Goal: Task Accomplishment & Management: Use online tool/utility

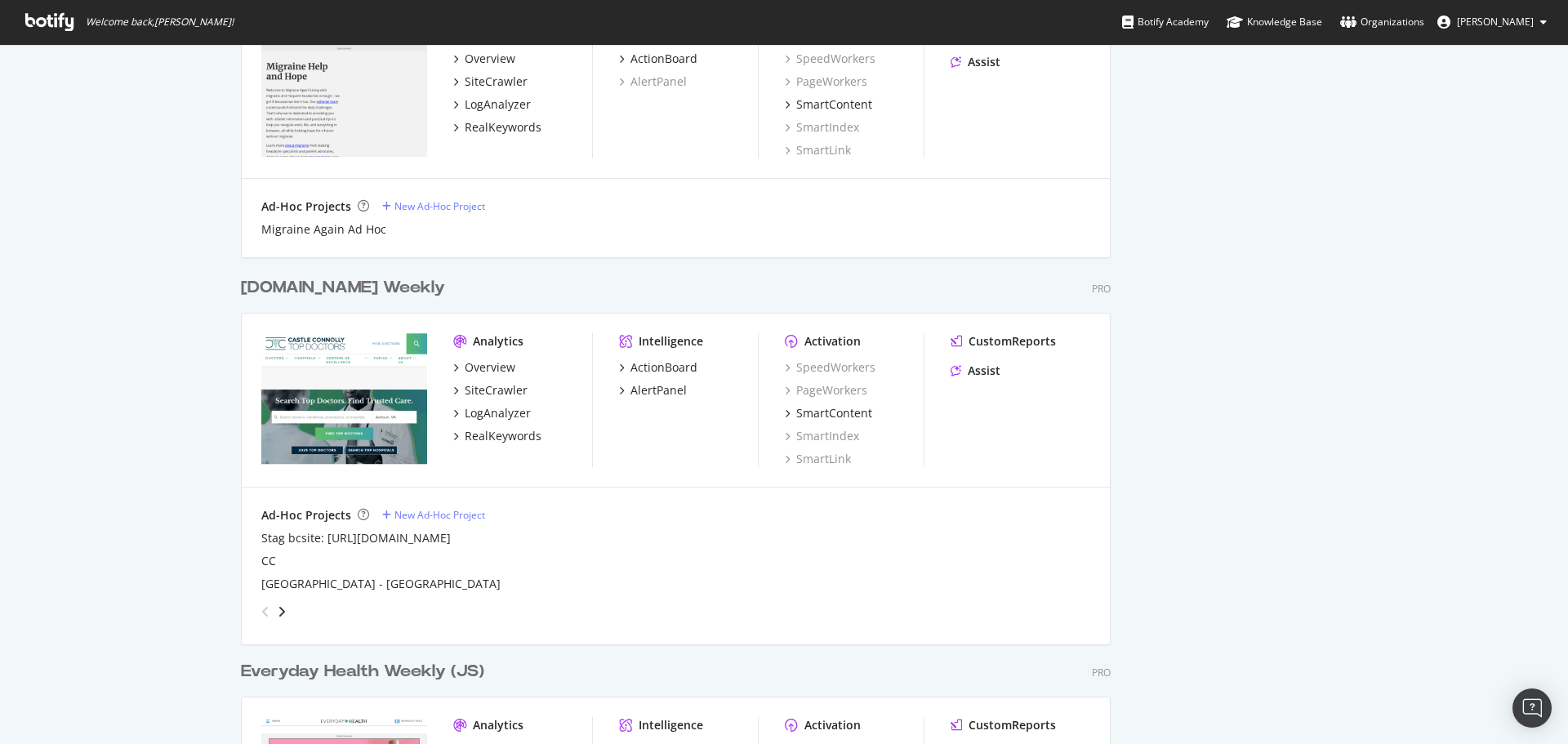
scroll to position [1716, 0]
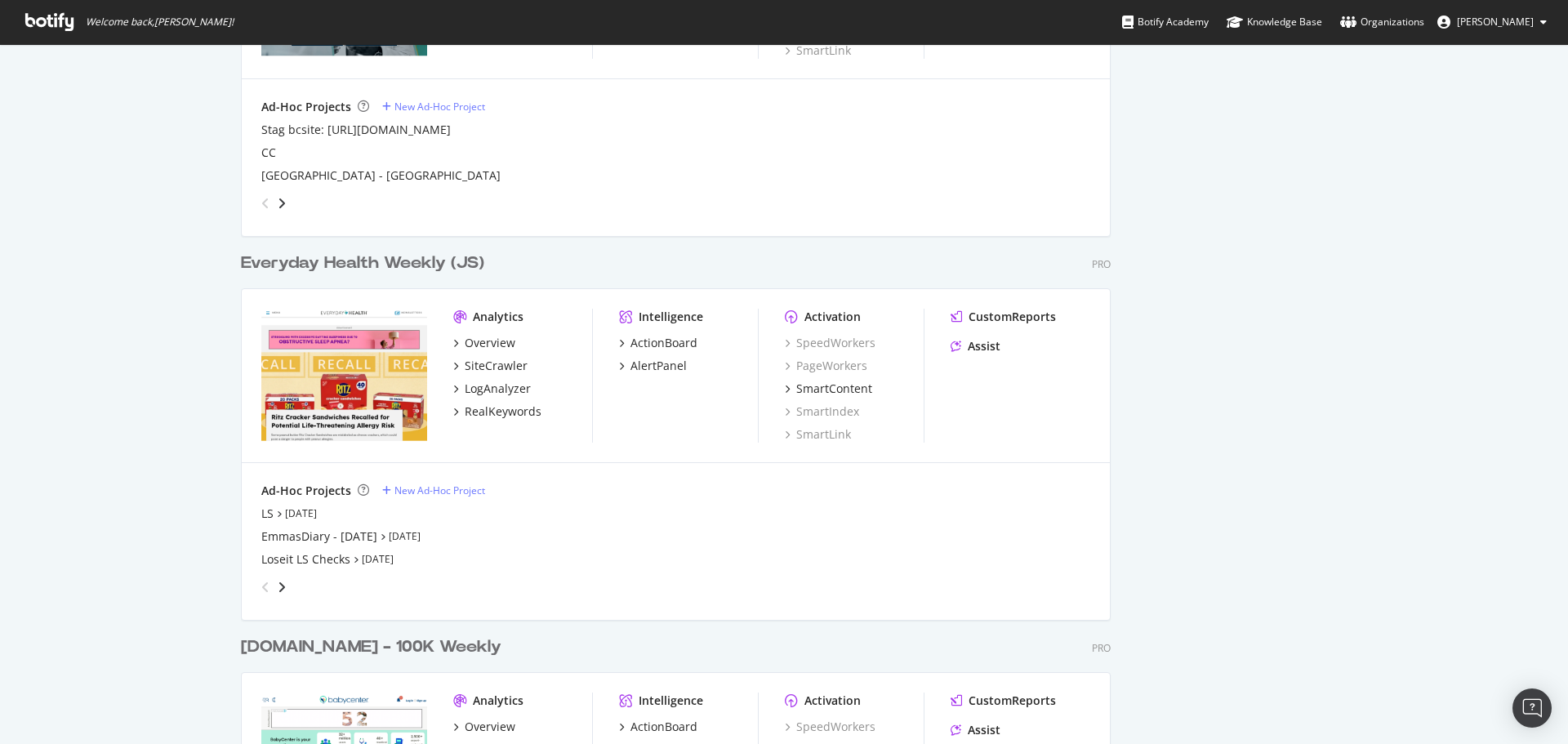
click at [363, 267] on div "Everyday Health Weekly (JS)" at bounding box center [362, 263] width 243 height 24
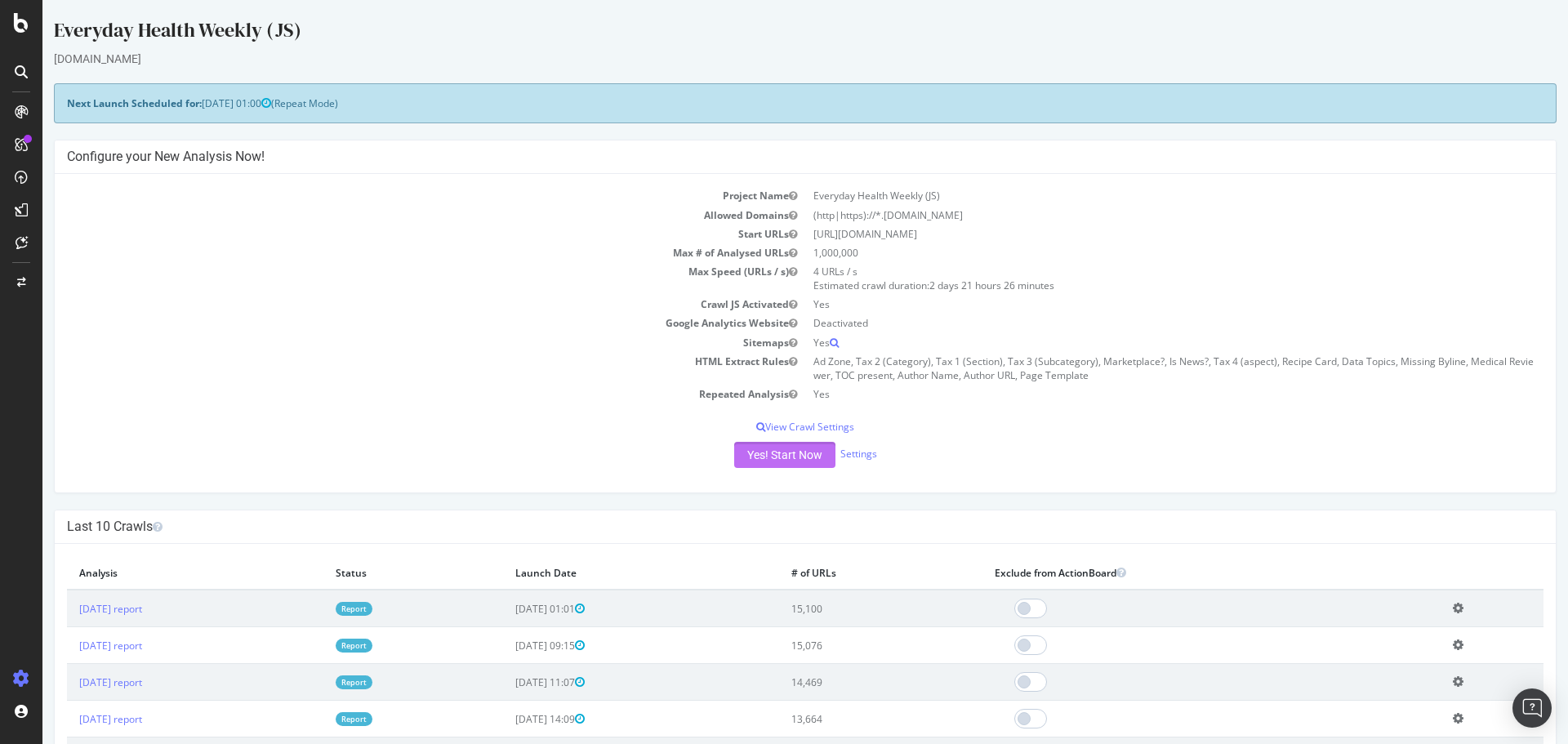
click at [756, 452] on button "Yes! Start Now" at bounding box center [785, 454] width 102 height 26
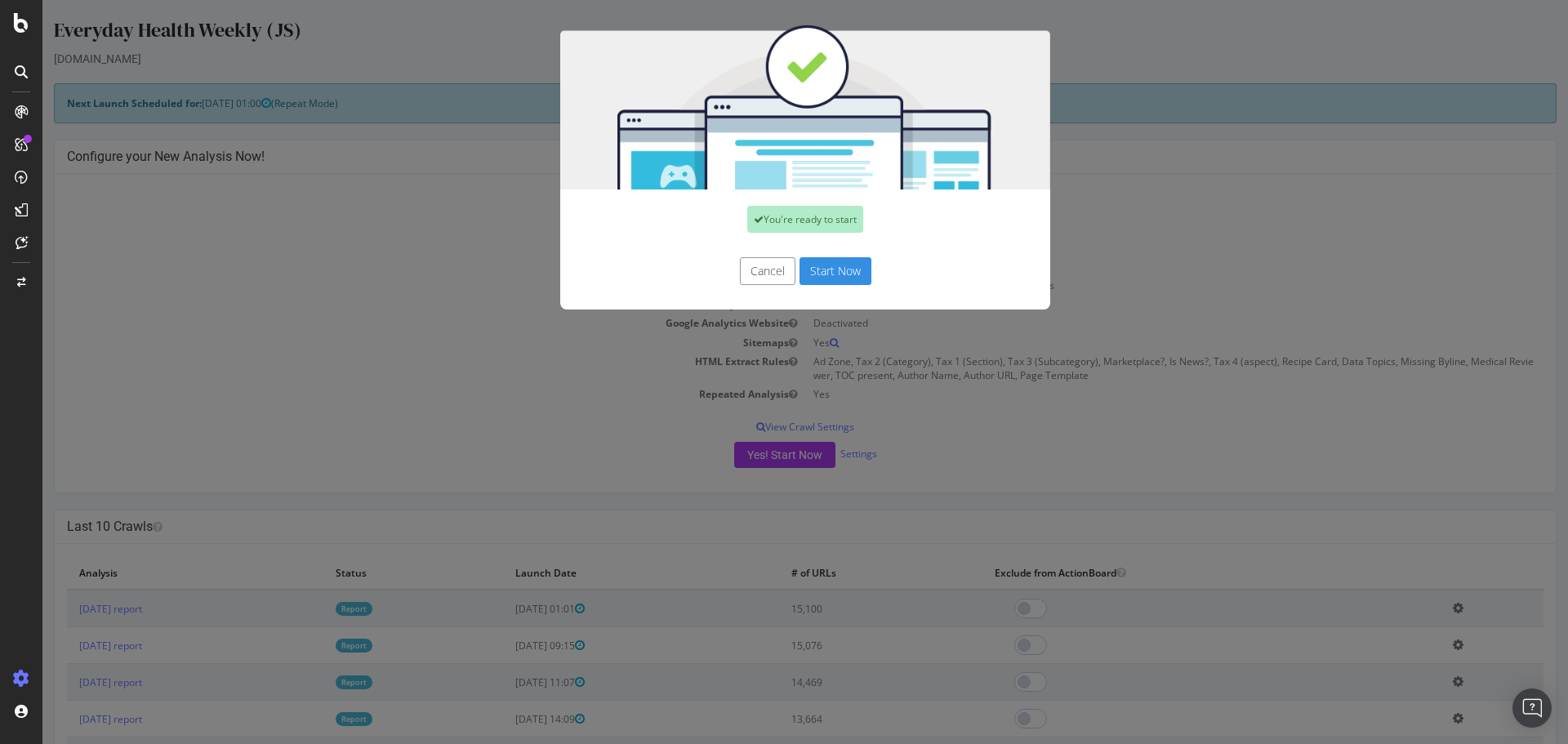
click at [836, 274] on button "Start Now" at bounding box center [835, 270] width 72 height 28
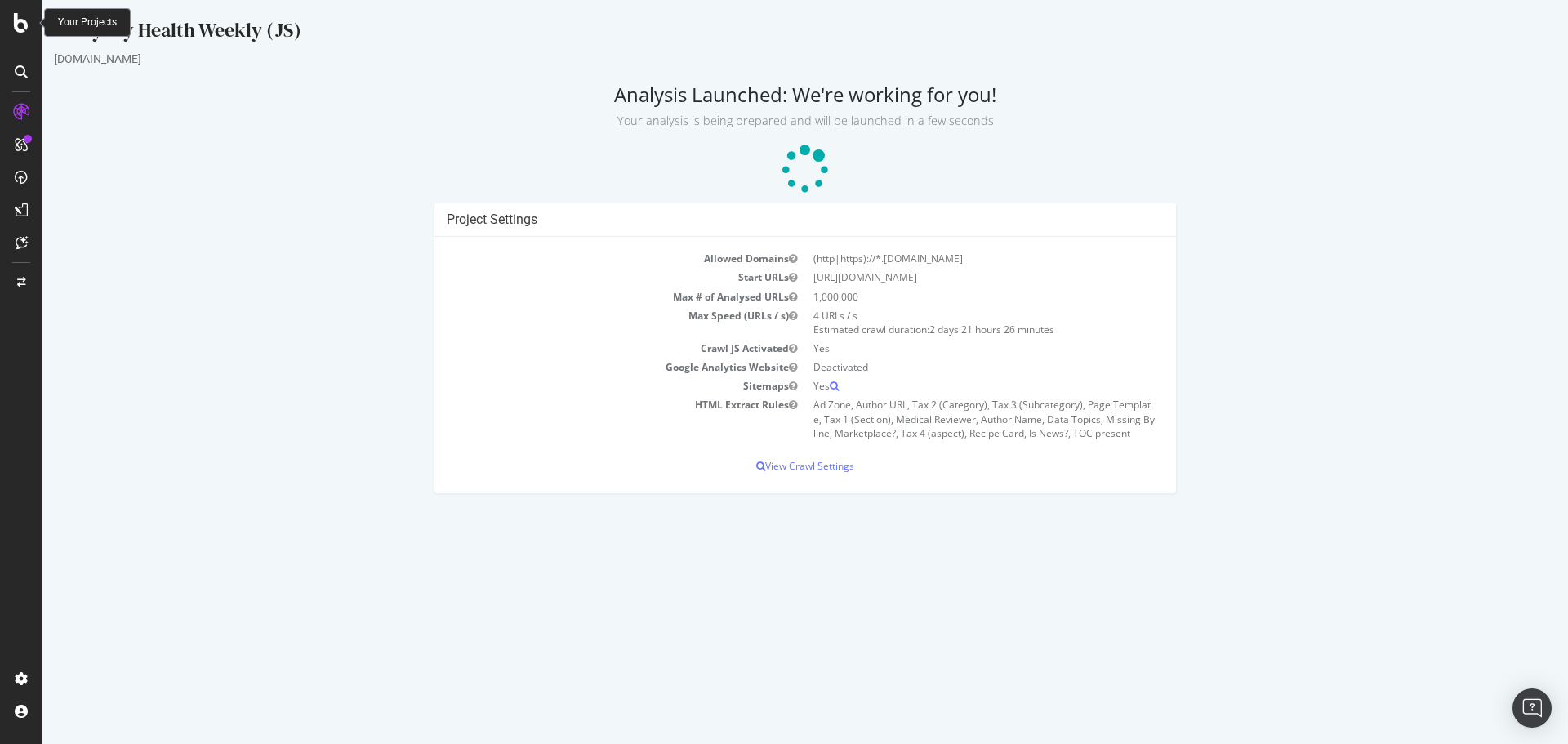
click at [25, 28] on icon at bounding box center [20, 23] width 14 height 19
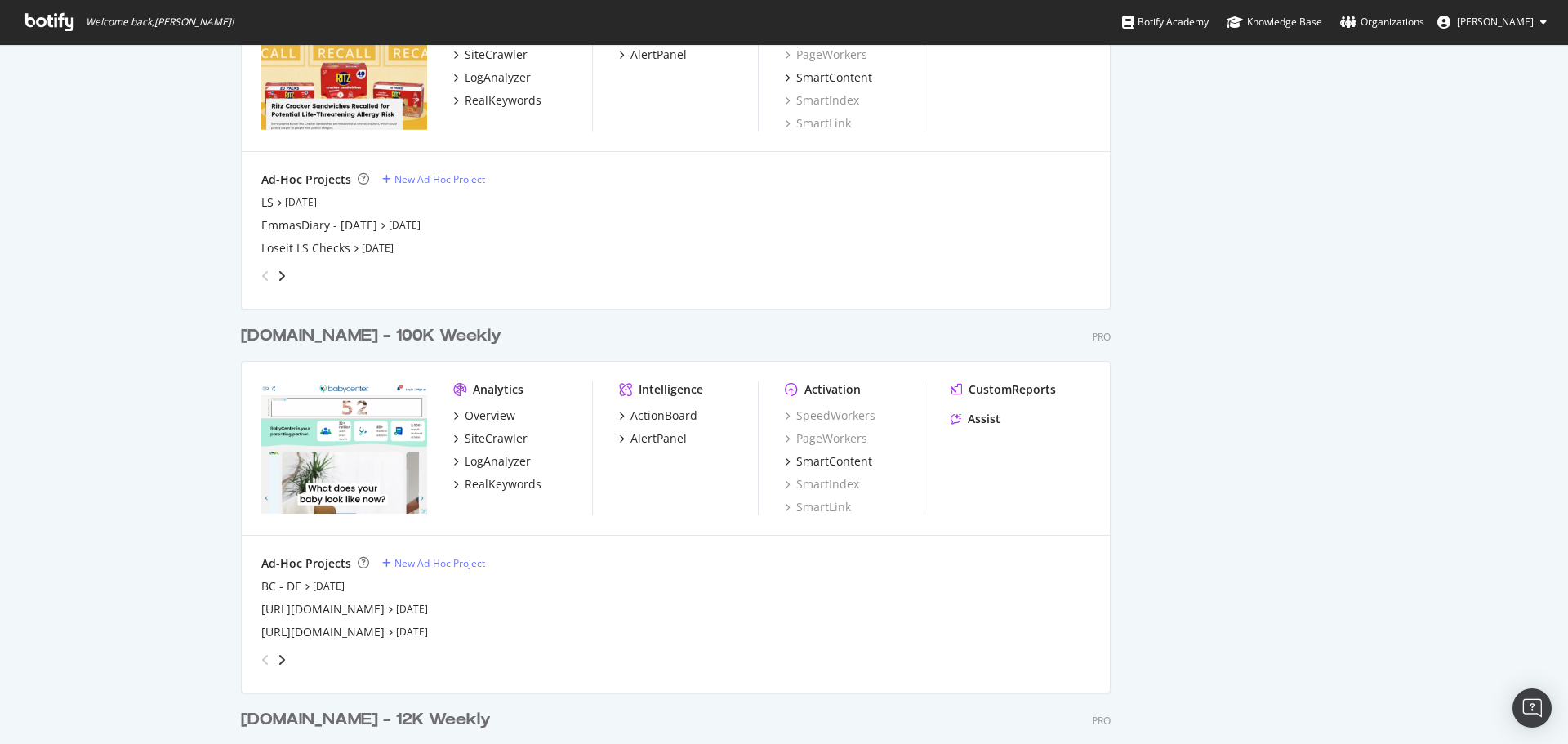
scroll to position [2042, 0]
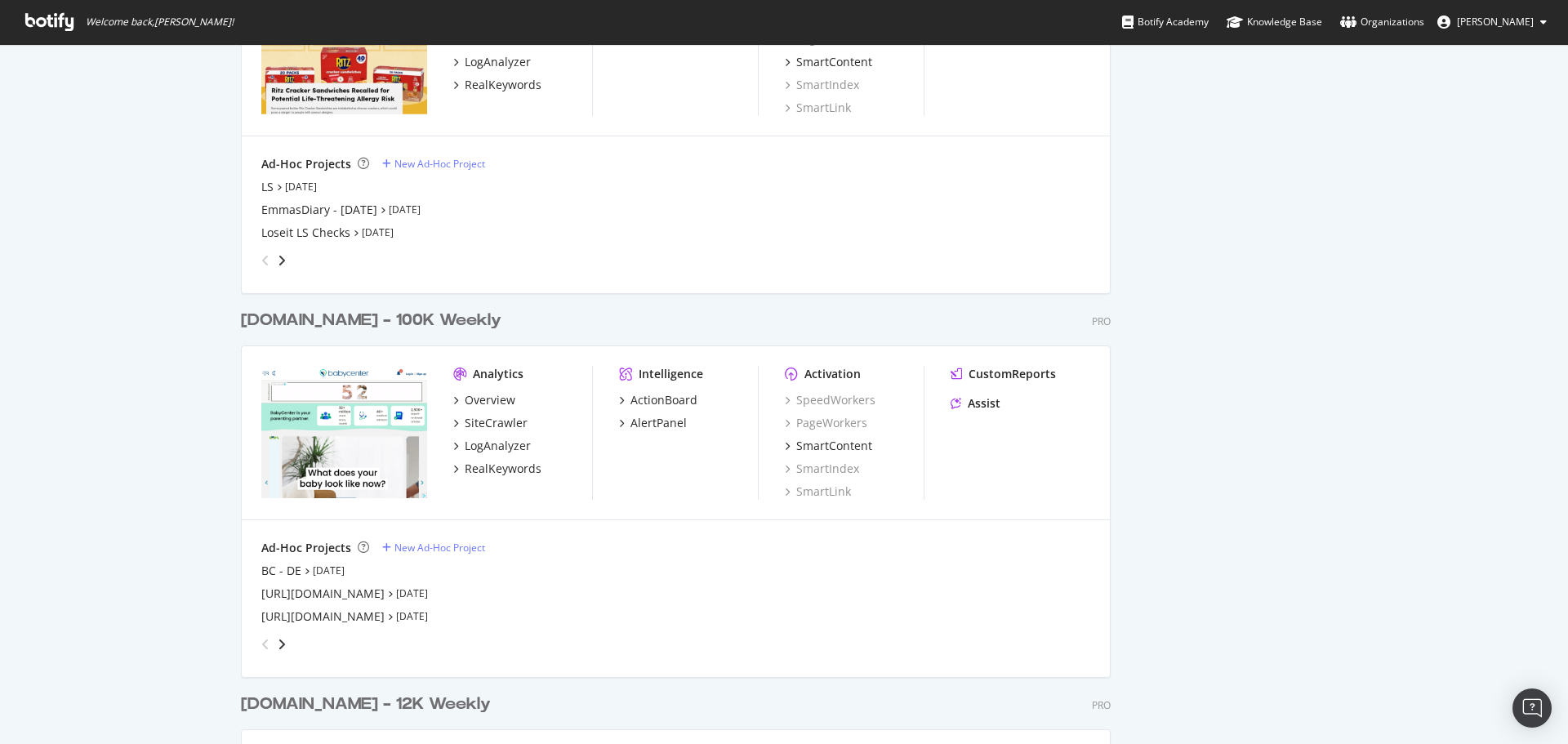
click at [339, 318] on div "[DOMAIN_NAME] - 100K Weekly" at bounding box center [371, 320] width 261 height 24
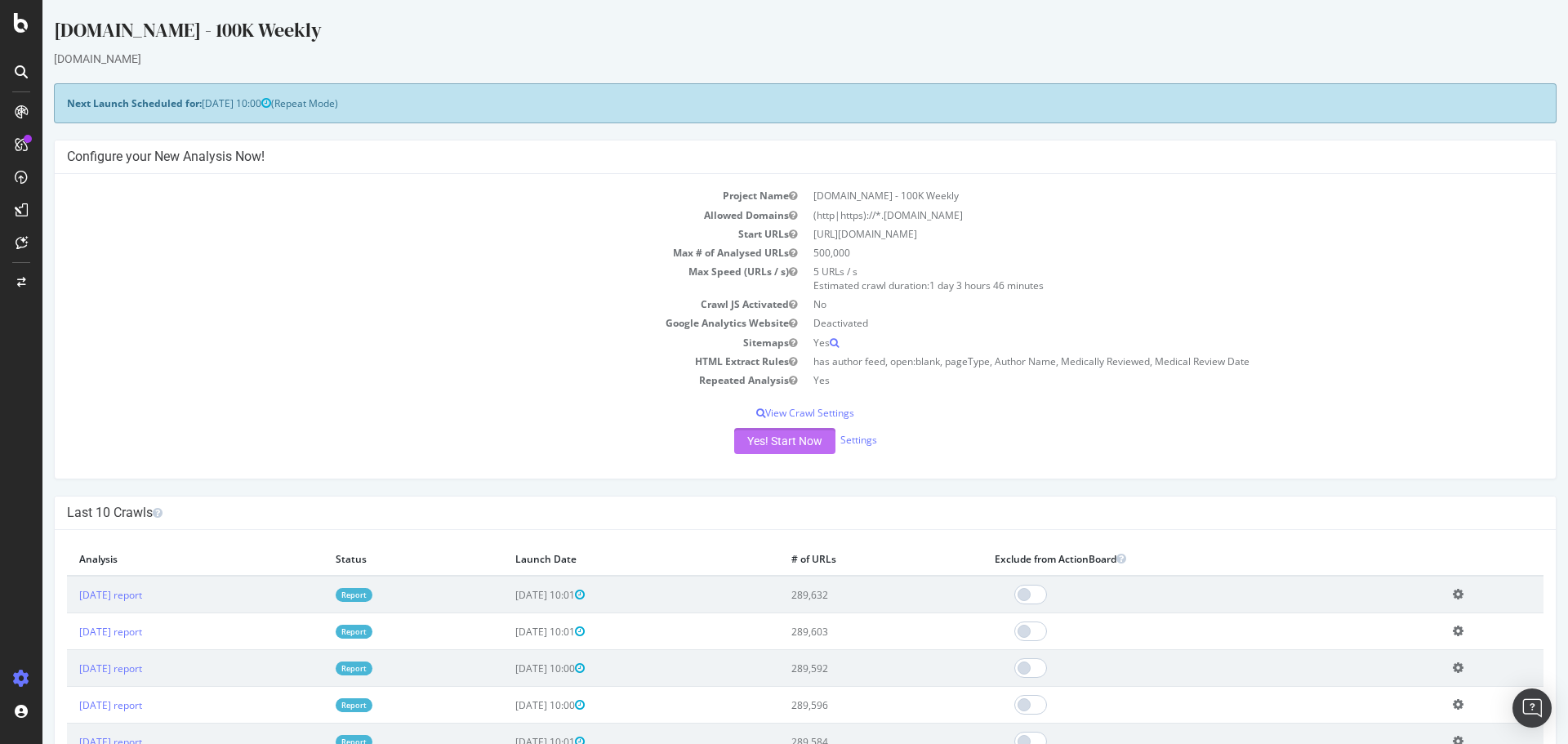
click at [793, 434] on button "Yes! Start Now" at bounding box center [785, 441] width 102 height 26
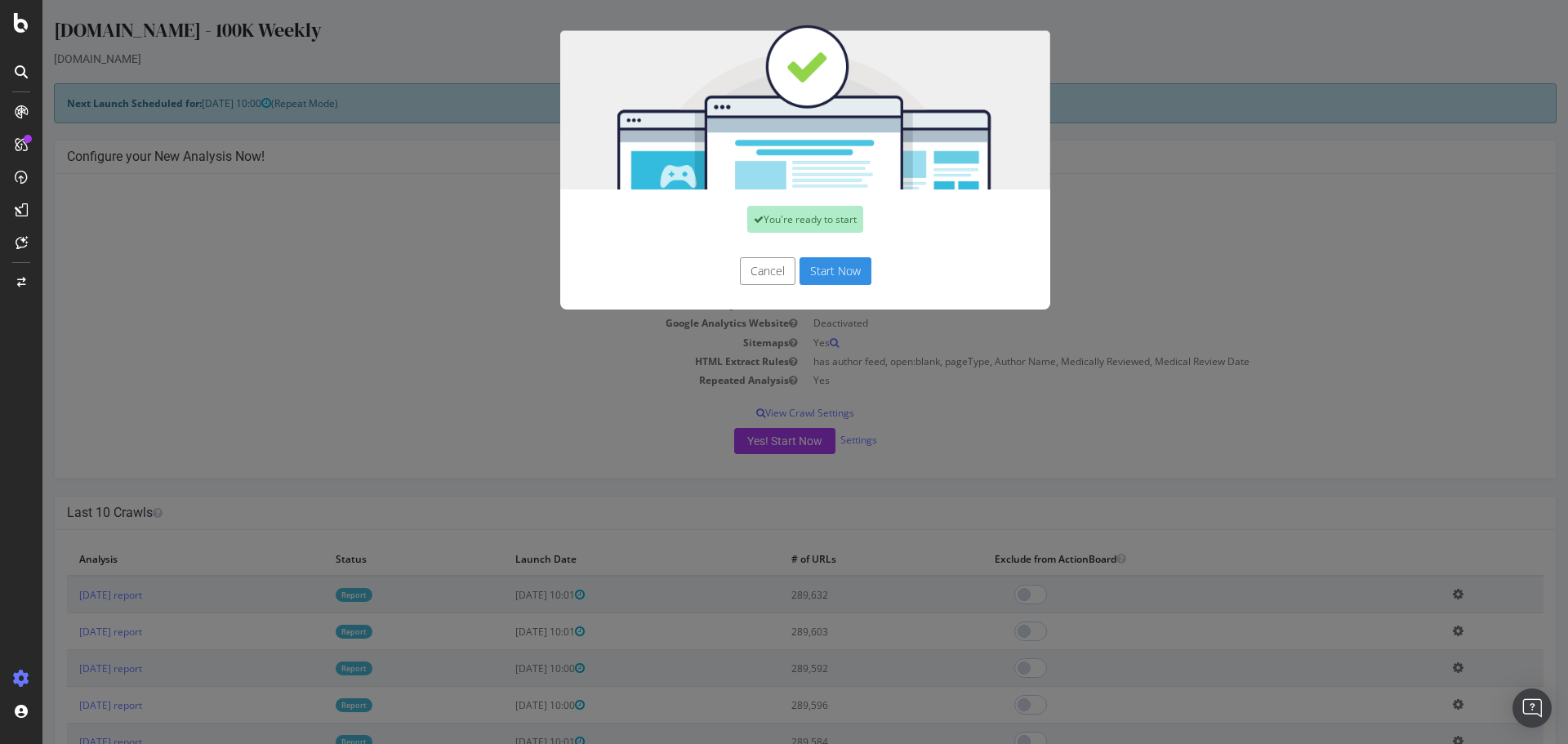
click at [824, 268] on button "Start Now" at bounding box center [835, 270] width 72 height 28
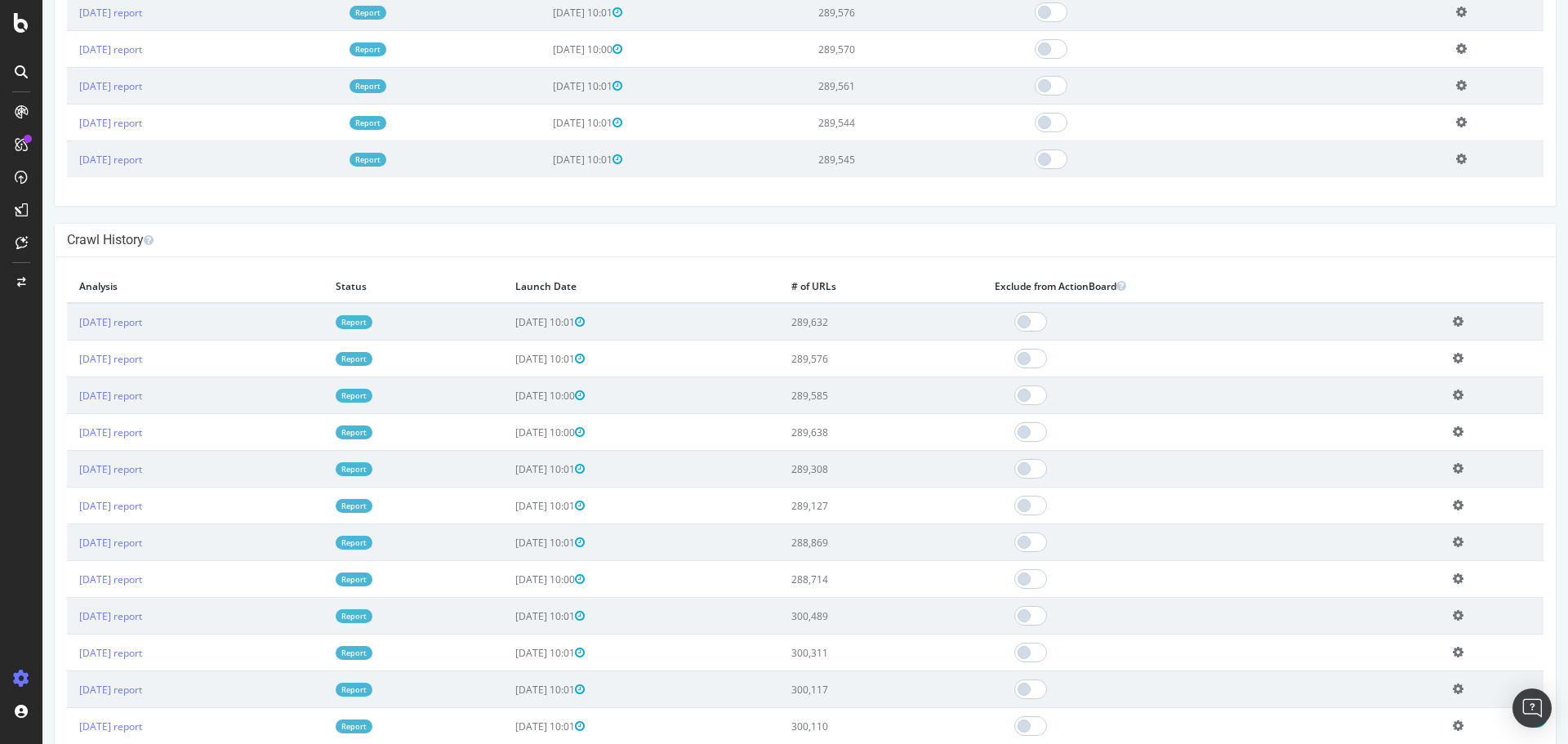
scroll to position [817, 0]
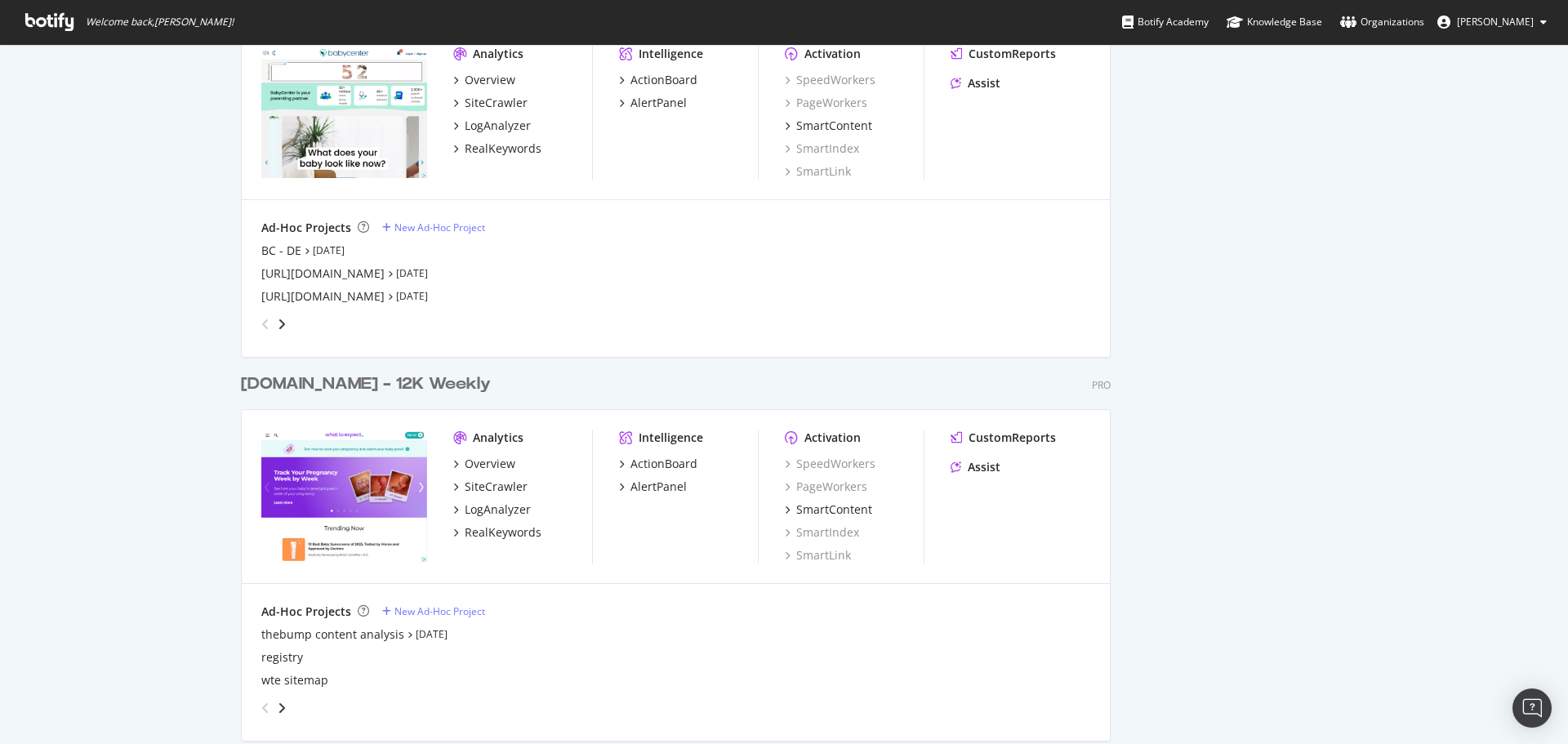
scroll to position [2369, 0]
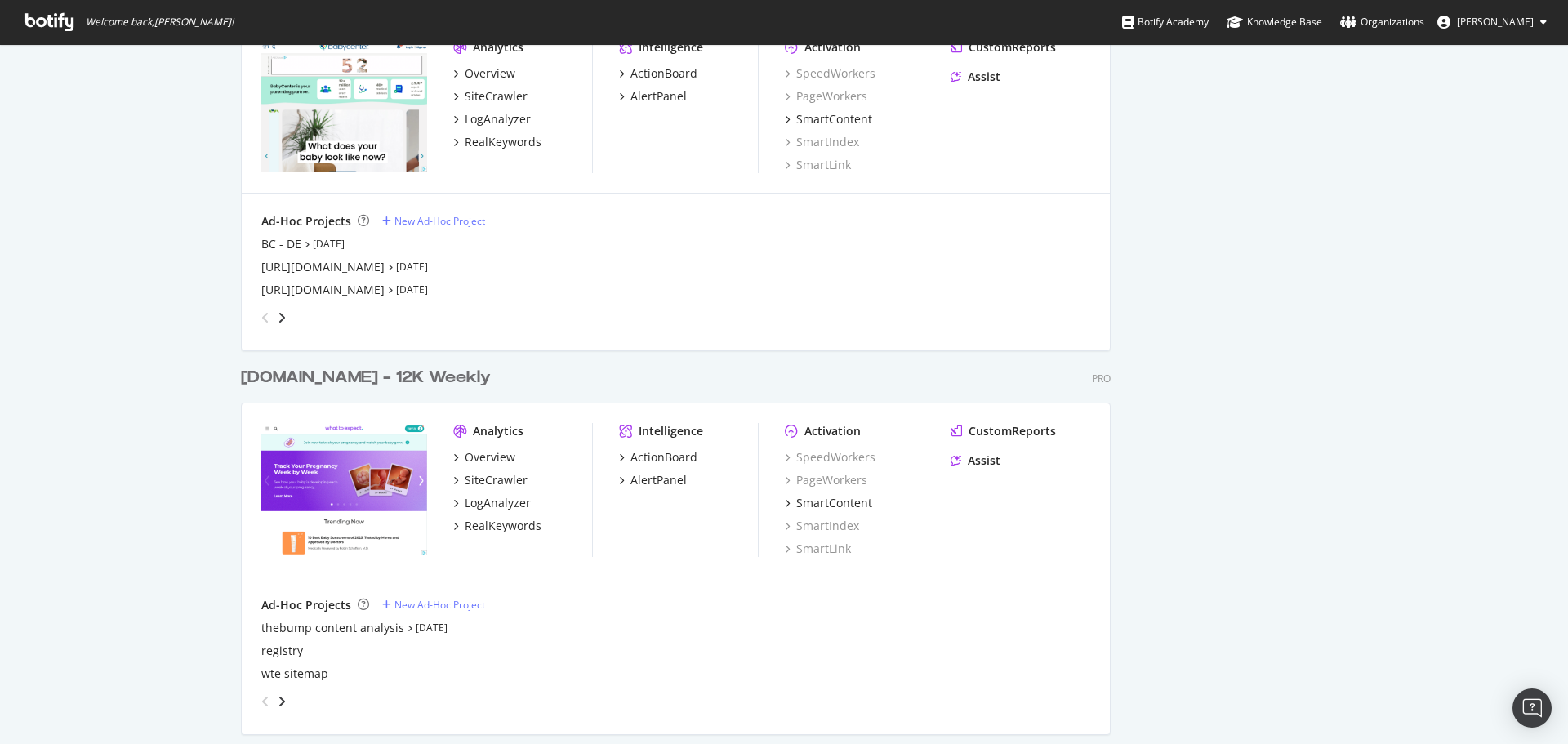
click at [315, 381] on div "[DOMAIN_NAME] - 12K Weekly" at bounding box center [365, 378] width 250 height 24
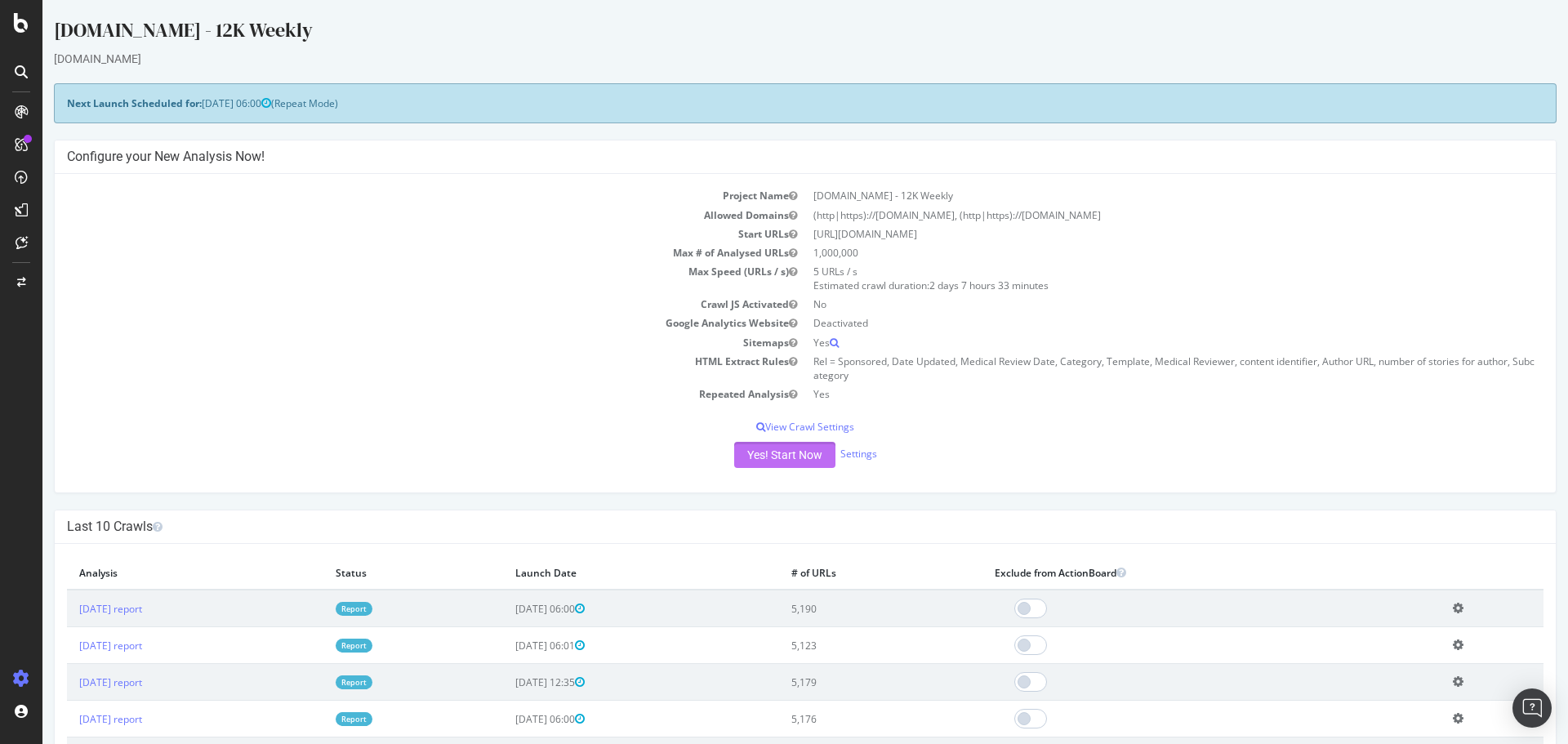
click at [772, 459] on button "Yes! Start Now" at bounding box center [785, 454] width 102 height 26
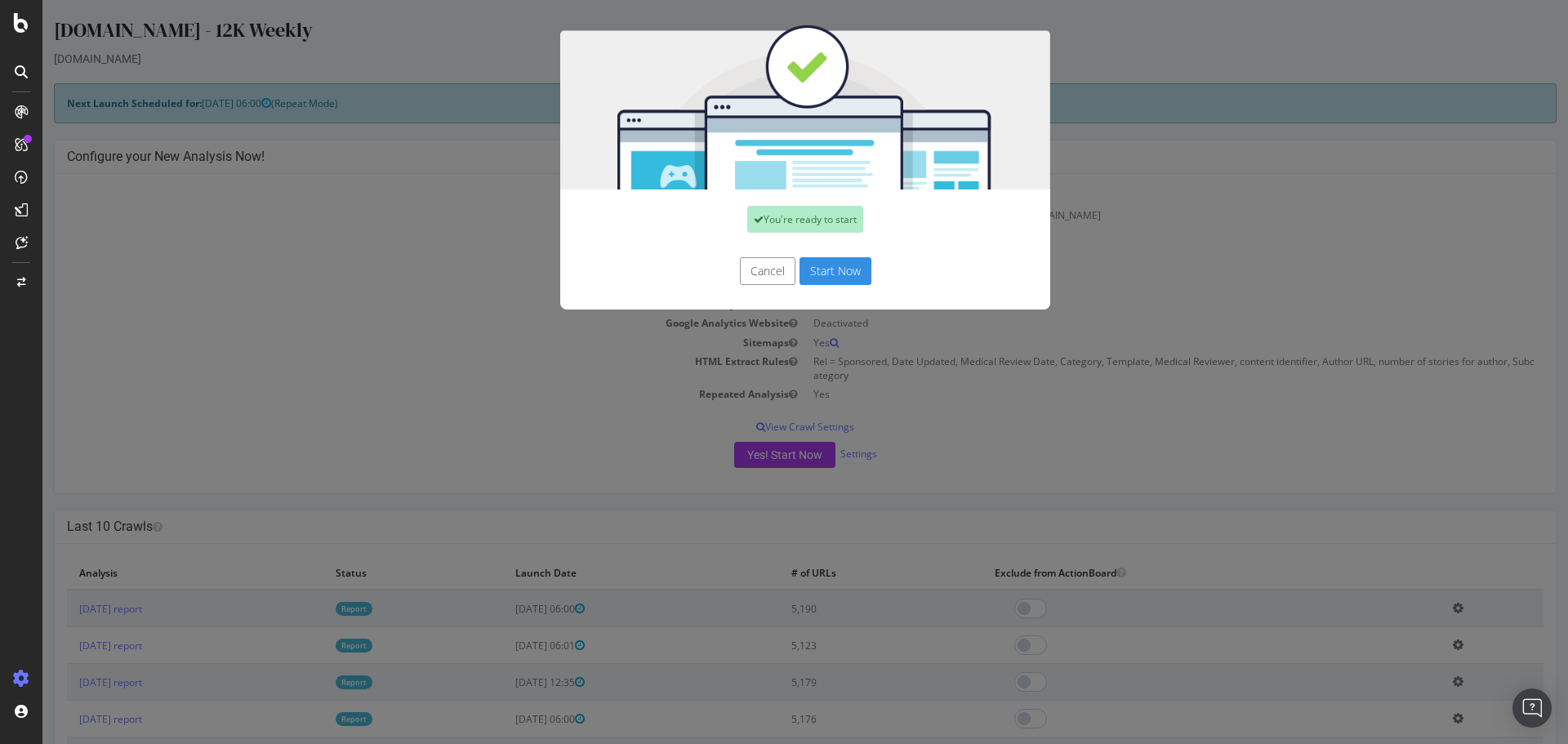
click at [832, 278] on button "Start Now" at bounding box center [835, 270] width 72 height 28
